Goal: Browse casually: Explore the website without a specific task or goal

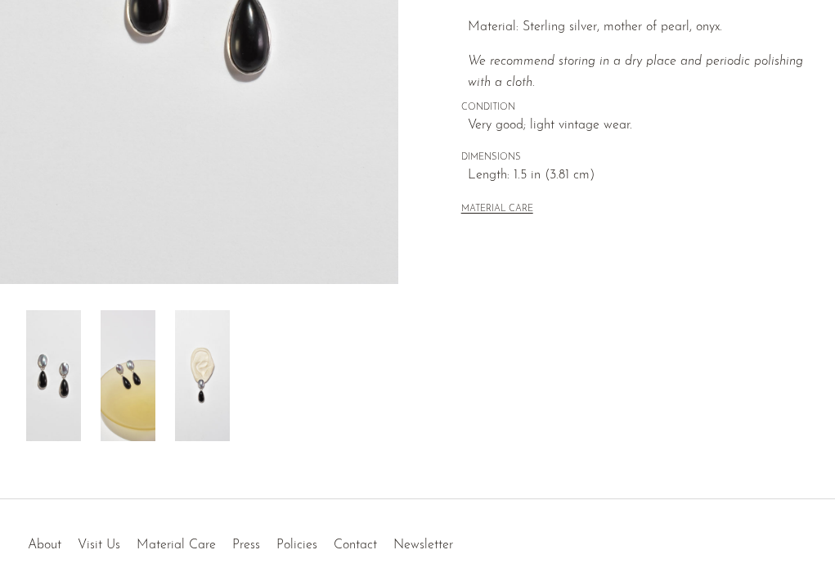
scroll to position [416, 0]
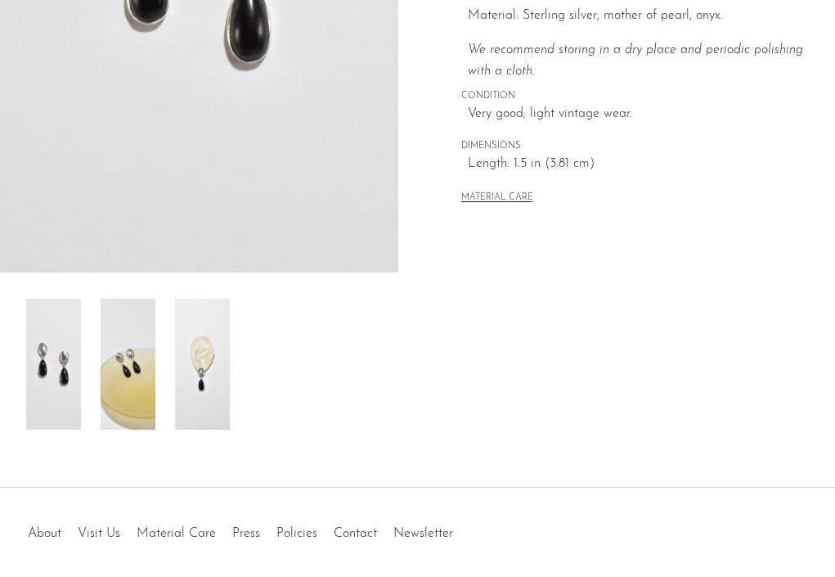
click at [214, 375] on img at bounding box center [202, 364] width 55 height 131
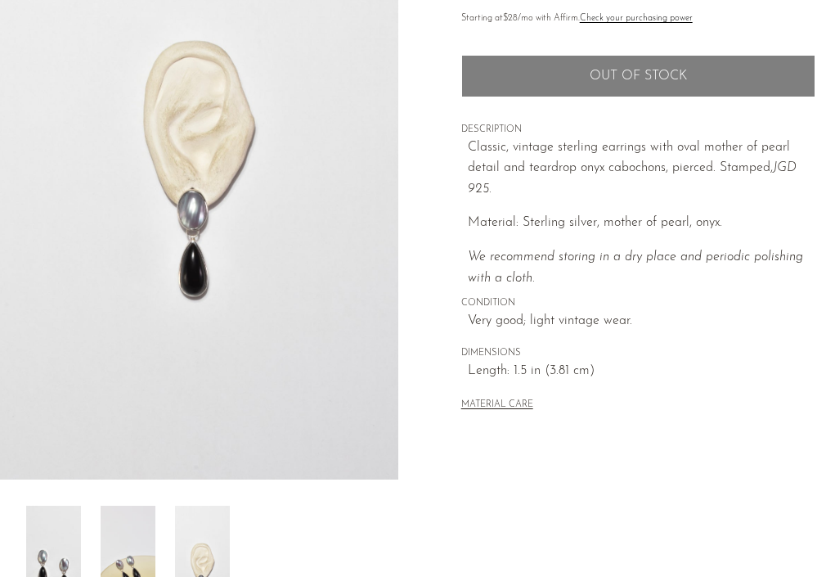
scroll to position [208, 0]
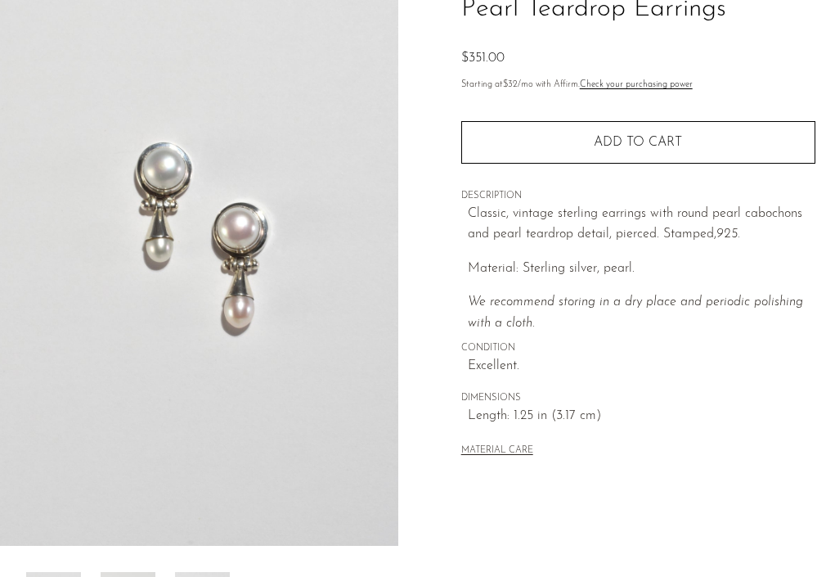
scroll to position [210, 0]
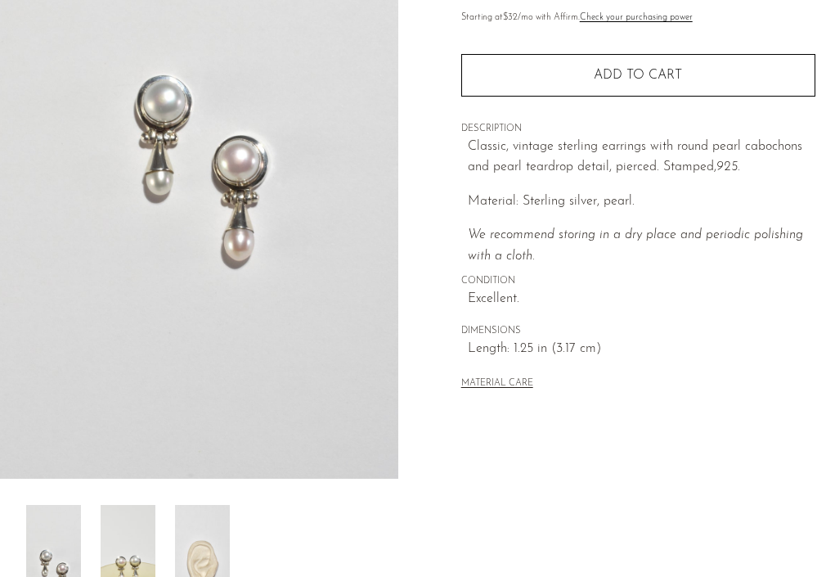
click at [137, 543] on img at bounding box center [128, 570] width 55 height 131
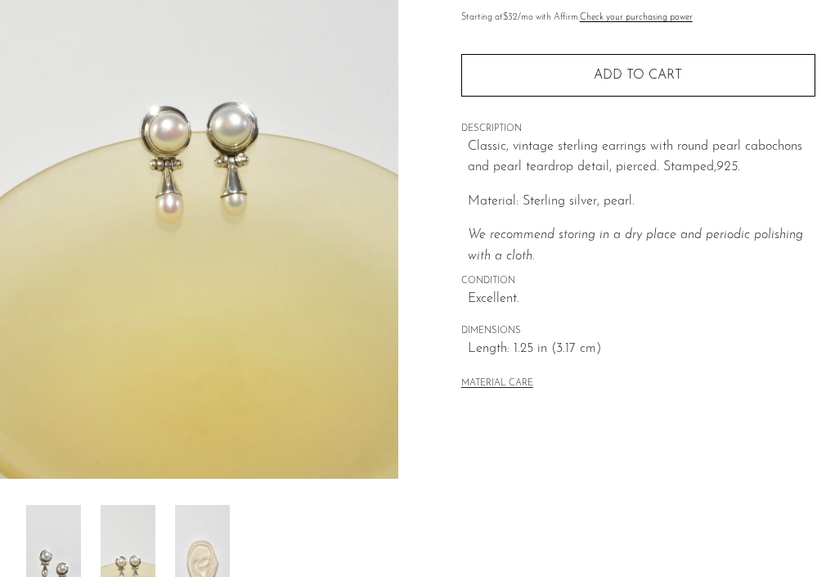
click at [205, 553] on img at bounding box center [202, 570] width 55 height 131
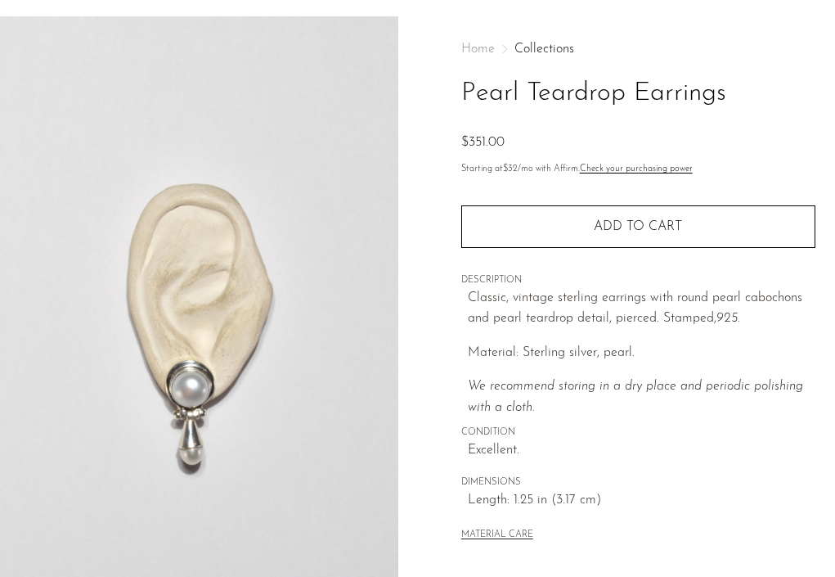
scroll to position [52, 0]
